Goal: Task Accomplishment & Management: Manage account settings

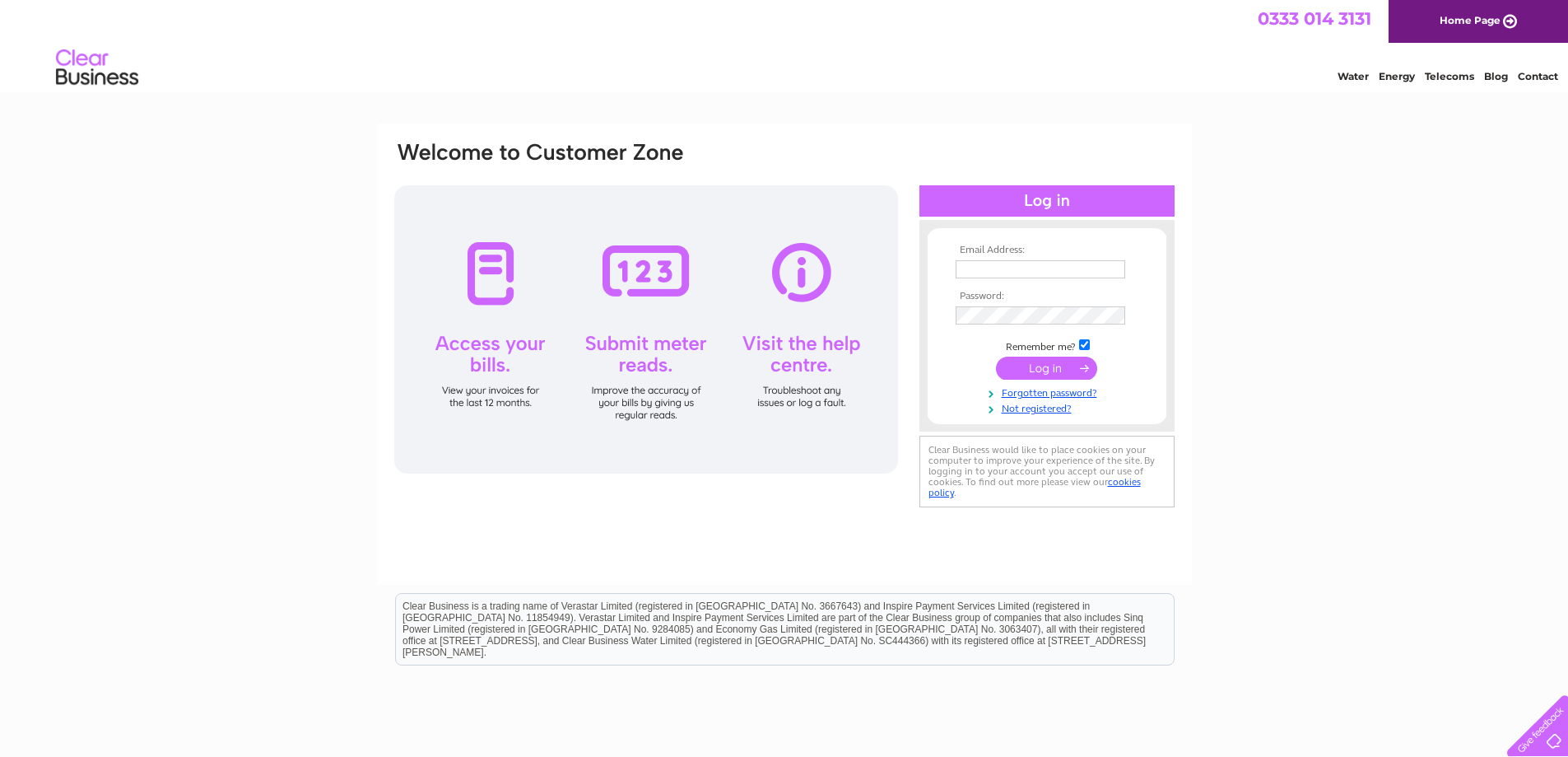
click at [989, 259] on td at bounding box center [1046, 269] width 191 height 26
drag, startPoint x: 1024, startPoint y: 258, endPoint x: 1027, endPoint y: 267, distance: 9.5
click at [1026, 260] on td at bounding box center [1046, 269] width 191 height 26
click at [1027, 267] on input "text" at bounding box center [1040, 269] width 170 height 18
type input "athomsonblacksmiths@gmail.com"
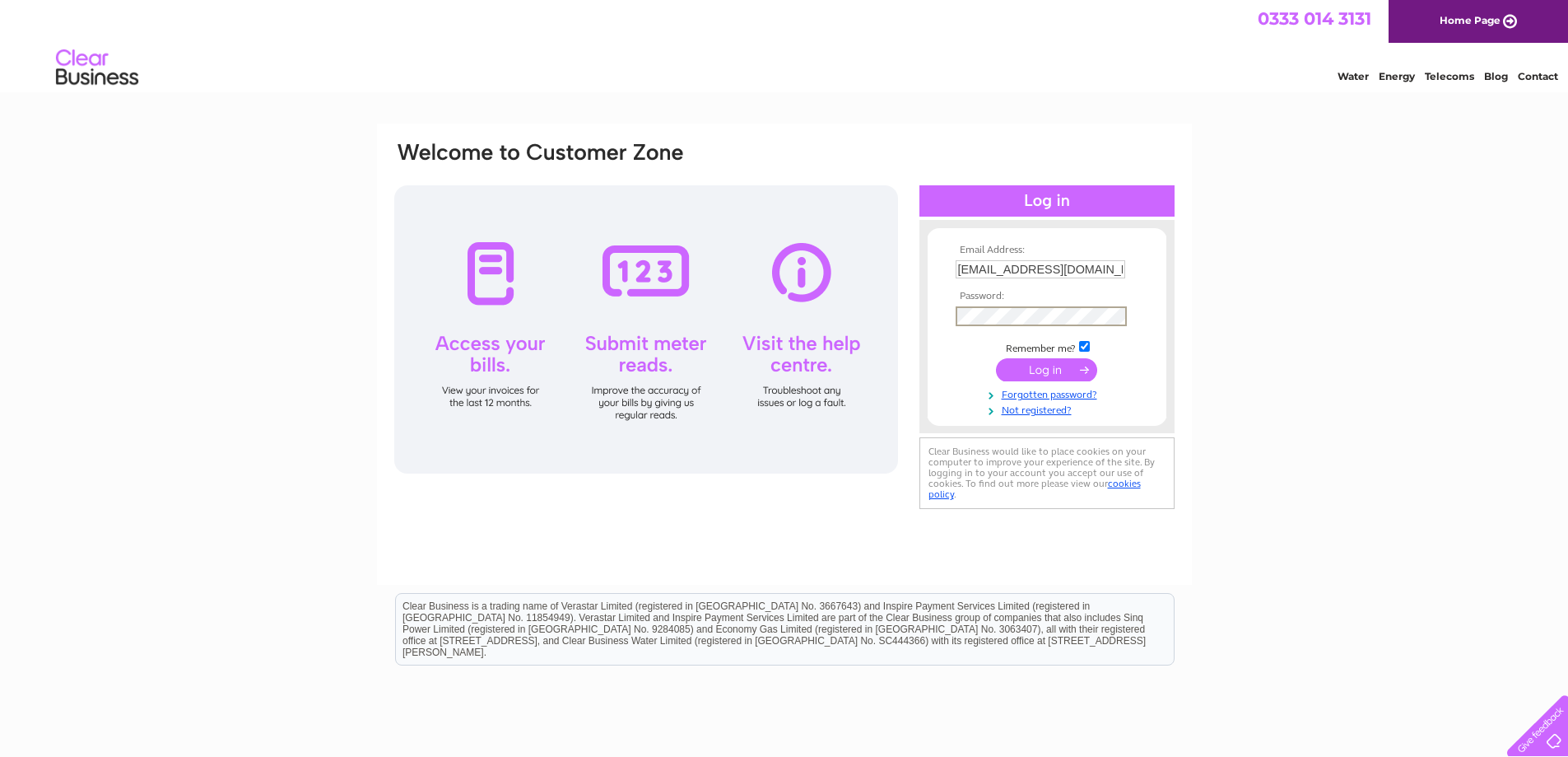
click at [1052, 368] on input "submit" at bounding box center [1046, 369] width 101 height 23
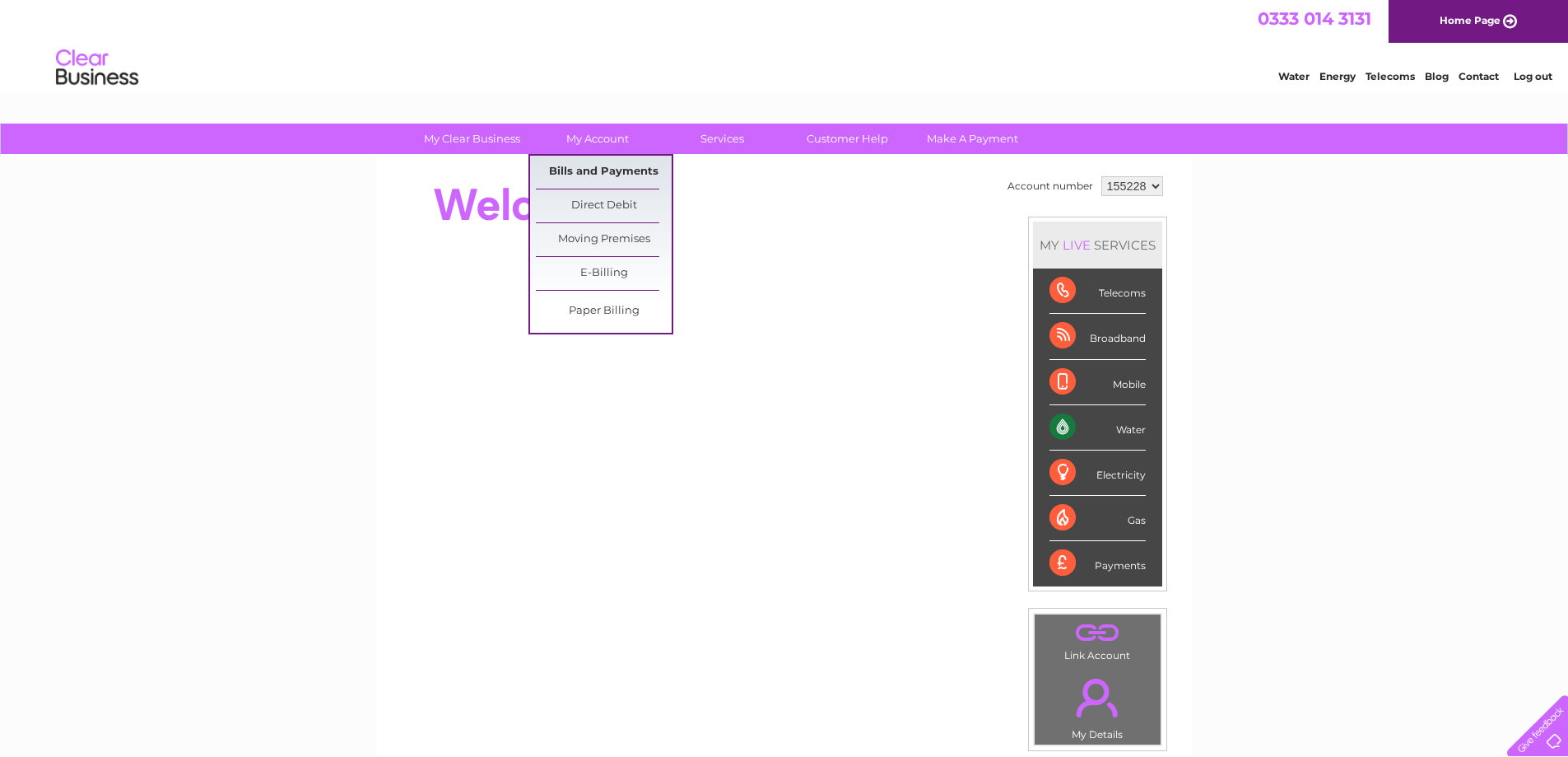
click at [618, 165] on link "Bills and Payments" at bounding box center [604, 172] width 136 height 33
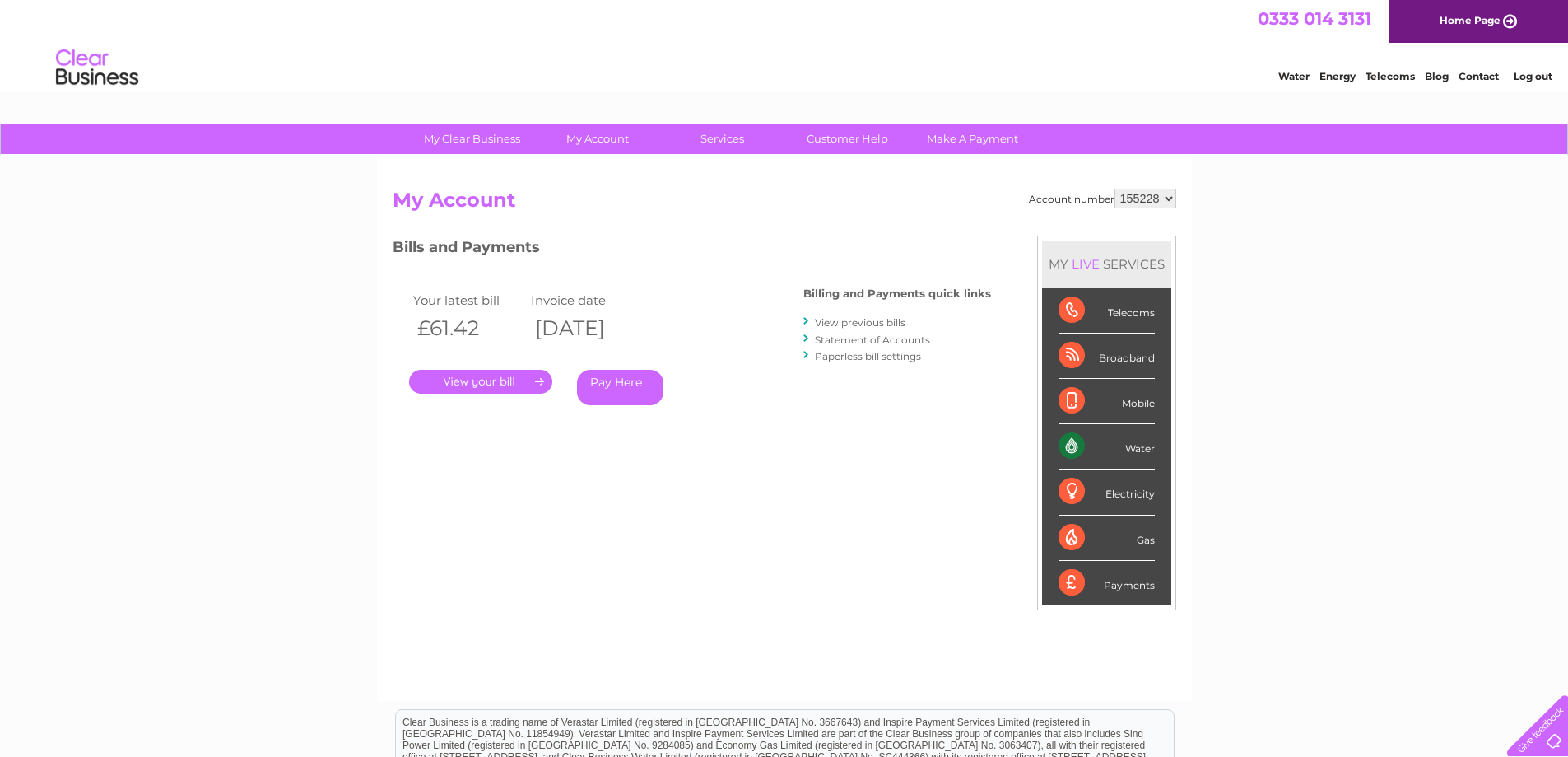
click at [461, 376] on link "." at bounding box center [481, 382] width 144 height 24
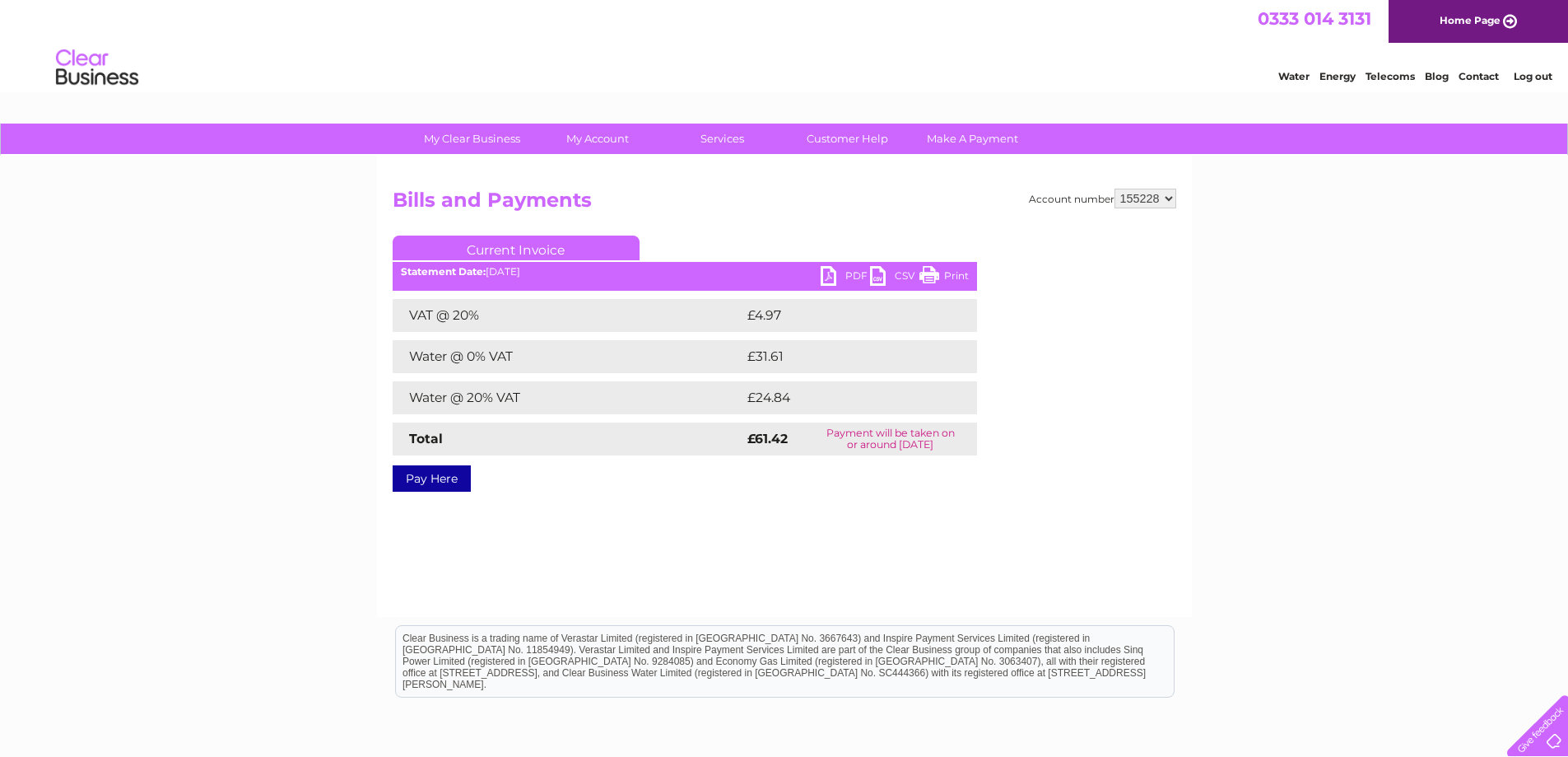
click at [851, 273] on link "PDF" at bounding box center [845, 277] width 50 height 24
